Goal: Find specific page/section: Find specific page/section

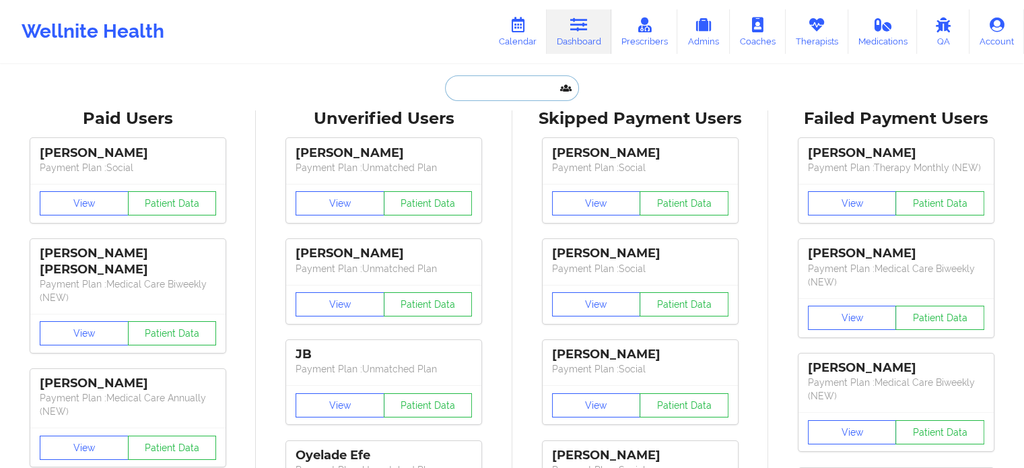
click at [505, 79] on input "text" at bounding box center [511, 88] width 133 height 26
paste input "elboneivey@yahoo.com"
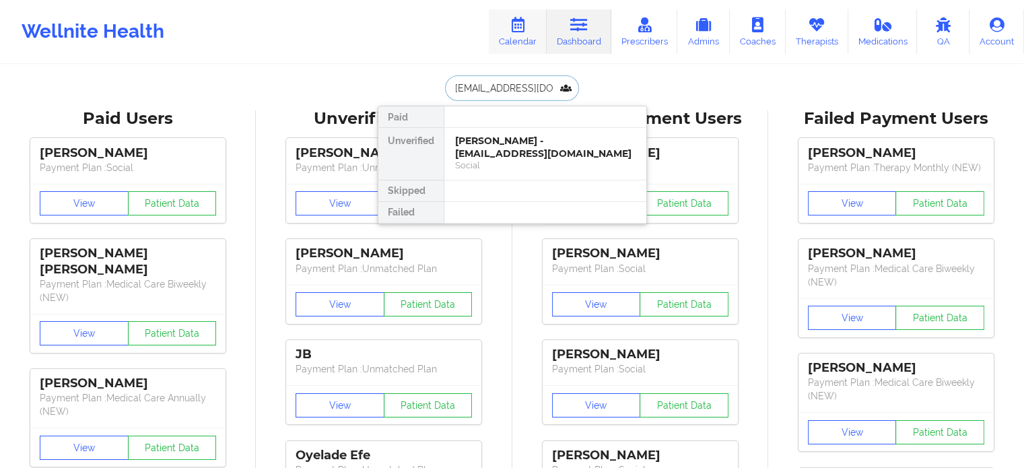
type input "elboneivey@yahoo.com"
click at [544, 137] on div "Isis farr - elboneivey@yahoo.com" at bounding box center [545, 147] width 180 height 25
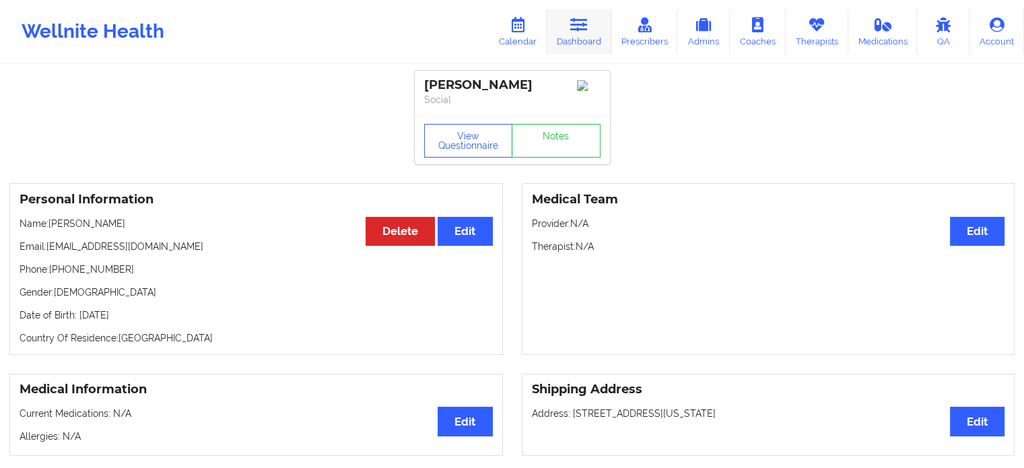
click at [586, 23] on icon at bounding box center [579, 25] width 18 height 15
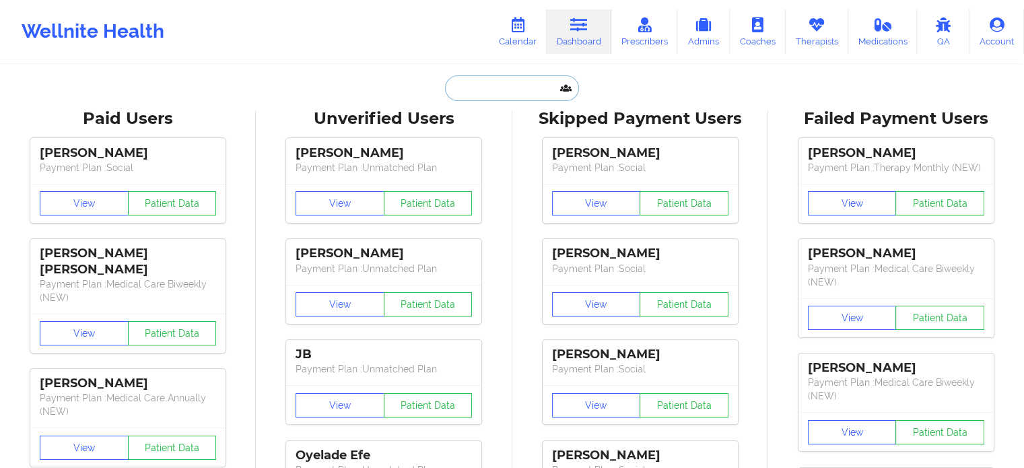
click at [487, 85] on input "text" at bounding box center [511, 88] width 133 height 26
paste input "jenny.kinsley@yahoo.com"
type input "jenny.kinsley@yahoo.com"
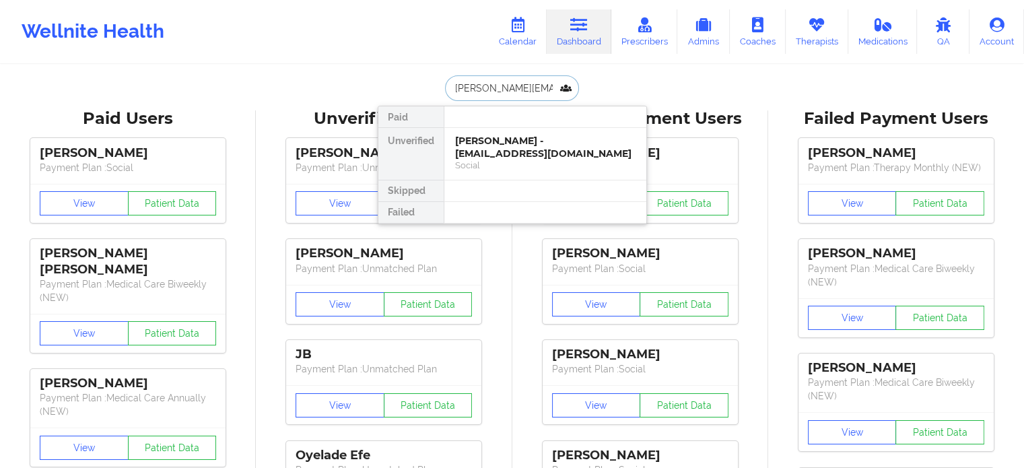
scroll to position [0, 4]
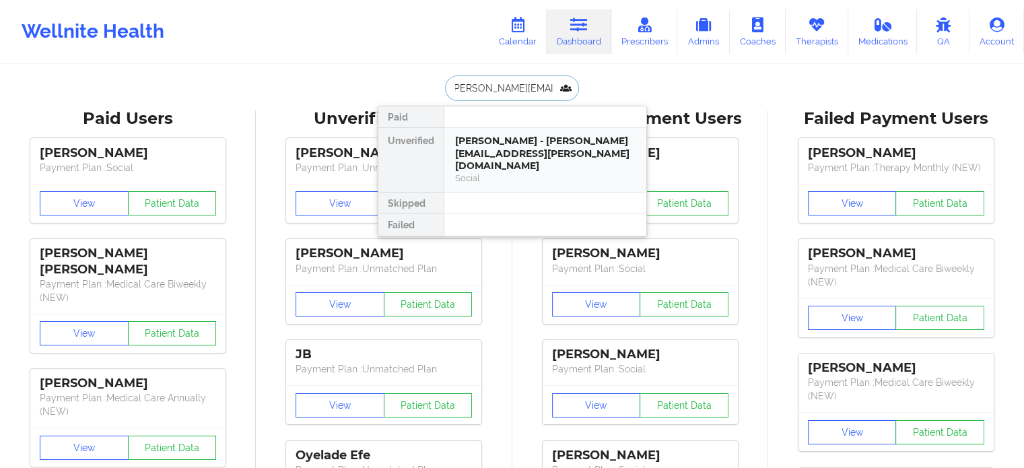
click at [533, 137] on div "Jennifer Kinsley - jenny.kinsley@yahoo.com" at bounding box center [545, 154] width 180 height 38
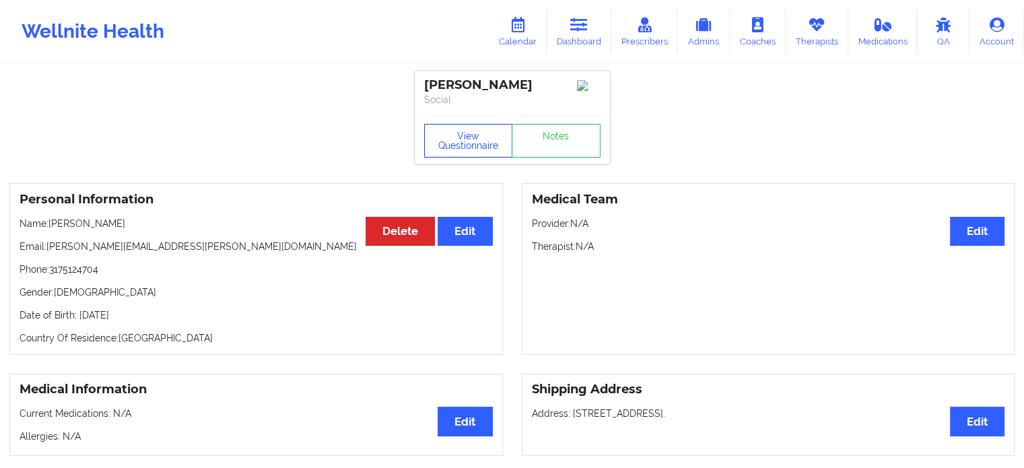
click at [467, 139] on button "View Questionnaire" at bounding box center [468, 141] width 89 height 34
